Goal: Task Accomplishment & Management: Manage account settings

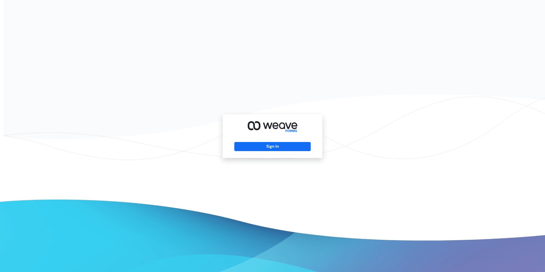
click at [265, 140] on div "Sign In" at bounding box center [273, 136] width 100 height 44
click at [265, 145] on button "Sign In" at bounding box center [272, 146] width 76 height 9
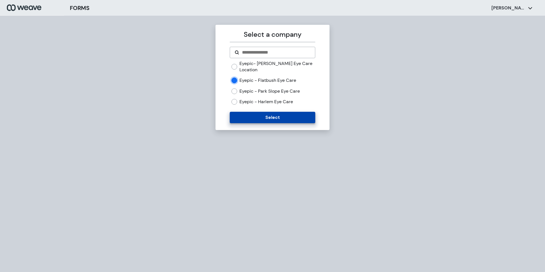
click at [253, 116] on button "Select" at bounding box center [272, 117] width 85 height 11
